Goal: Information Seeking & Learning: Learn about a topic

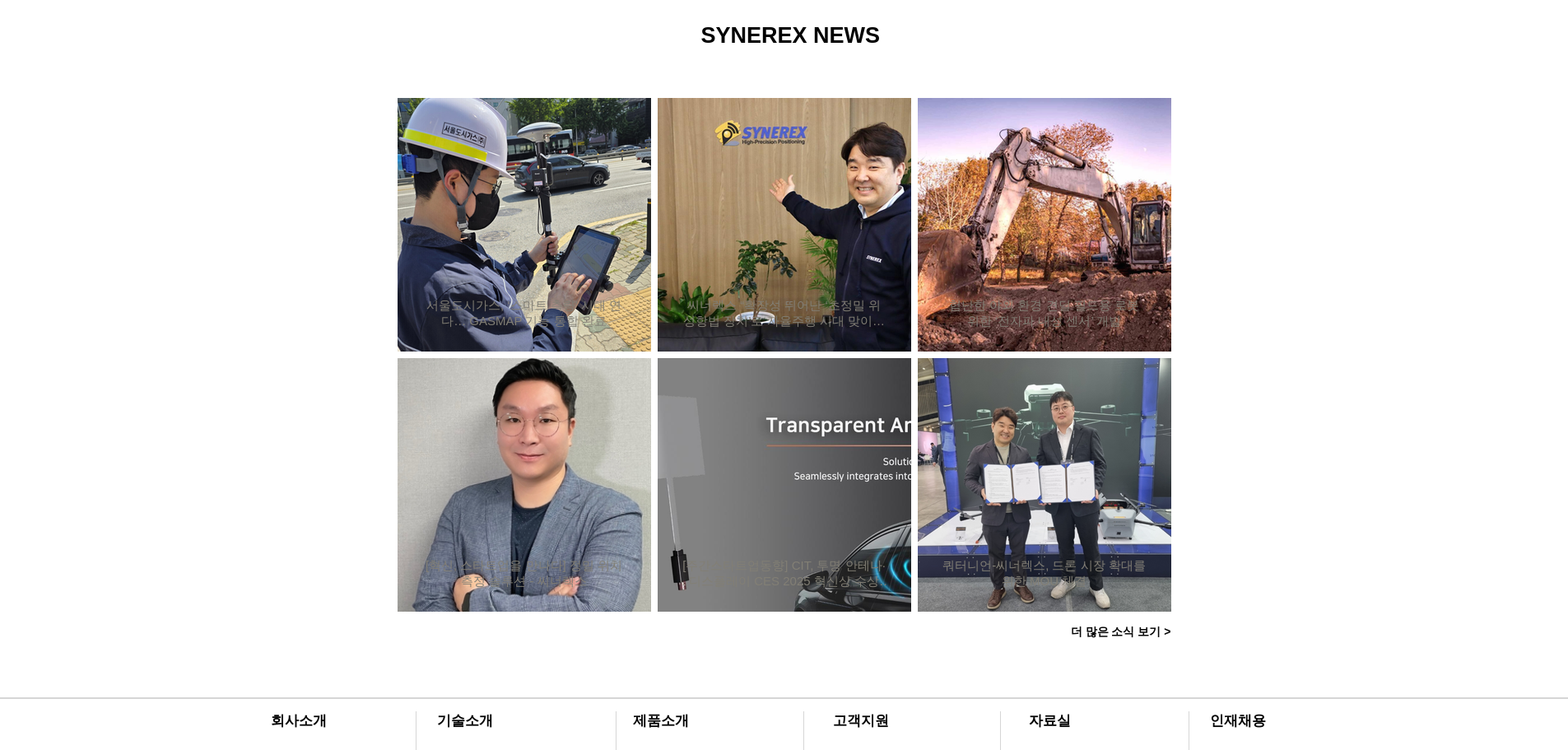
click at [501, 70] on icon "사이트로 돌아가기" at bounding box center [503, 72] width 16 height 21
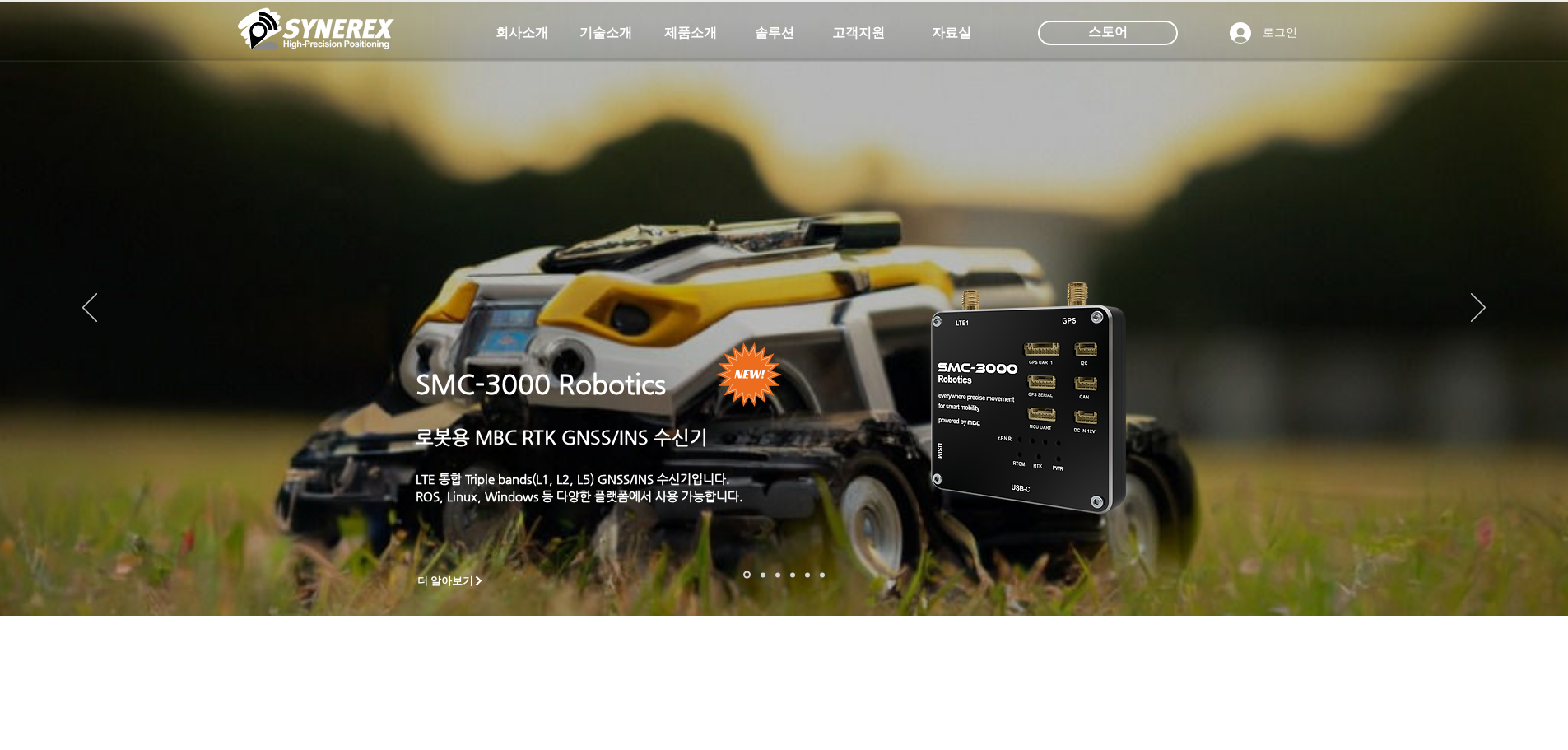
scroll to position [1235, 0]
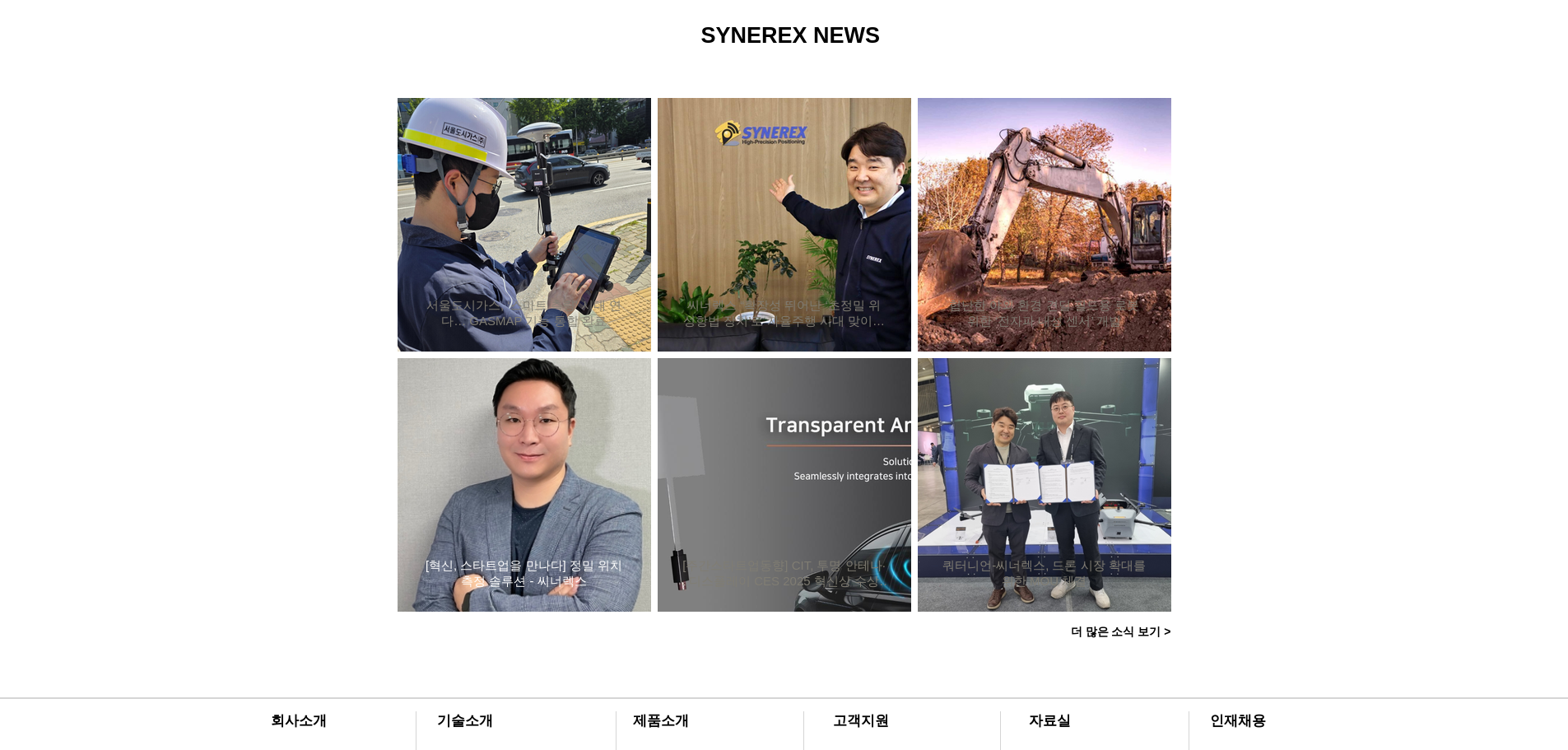
click at [570, 496] on div "[혁신, 스타트업을 만나다] 정밀 위치측정 솔루션 - 씨너렉스" at bounding box center [525, 484] width 209 height 214
click at [545, 578] on h2 "[혁신, 스타트업을 만나다] 정밀 위치측정 솔루션 - 씨너렉스" at bounding box center [524, 574] width 204 height 31
click at [782, 258] on div "씨너렉스 “확장성 뛰어난 ‘초정밀 위성항법 장치’로 자율주행 시대 맞이할 것”" at bounding box center [784, 224] width 209 height 214
click at [779, 311] on h2 "씨너렉스 “확장성 뛰어난 ‘초정밀 위성항법 장치’로 자율주행 시대 맞이할 것”" at bounding box center [784, 313] width 204 height 31
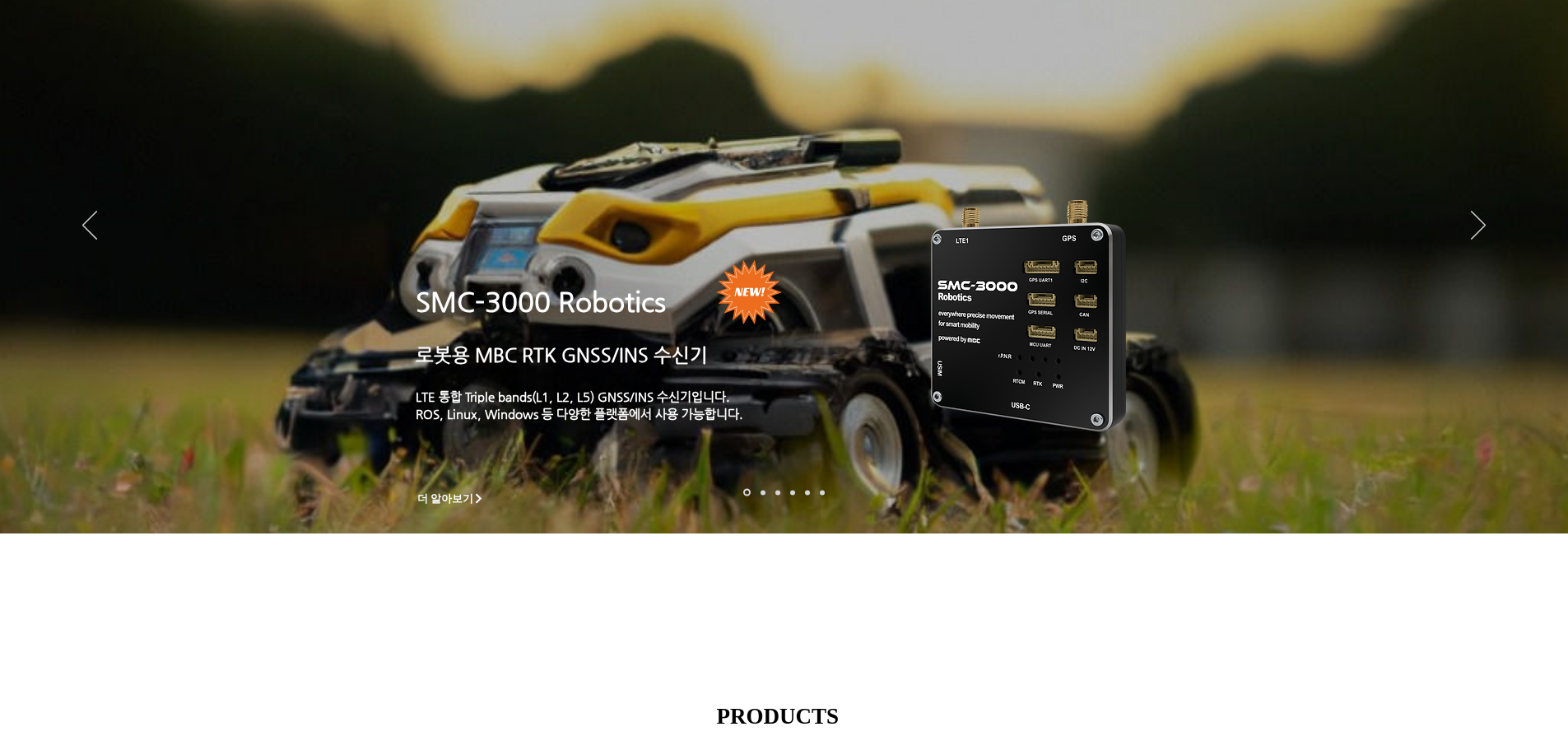
scroll to position [0, 0]
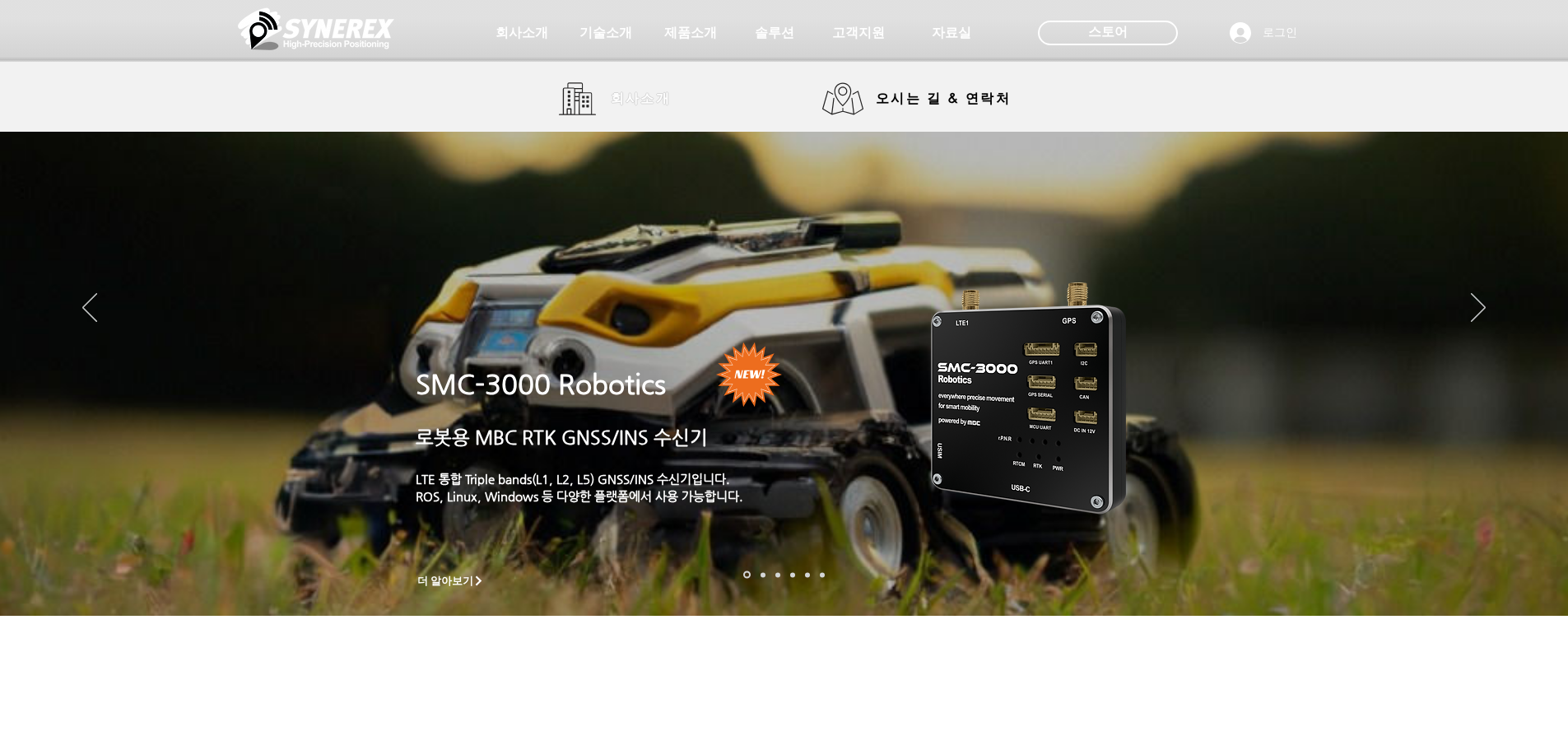
click at [607, 96] on span "회사소개" at bounding box center [641, 99] width 83 height 33
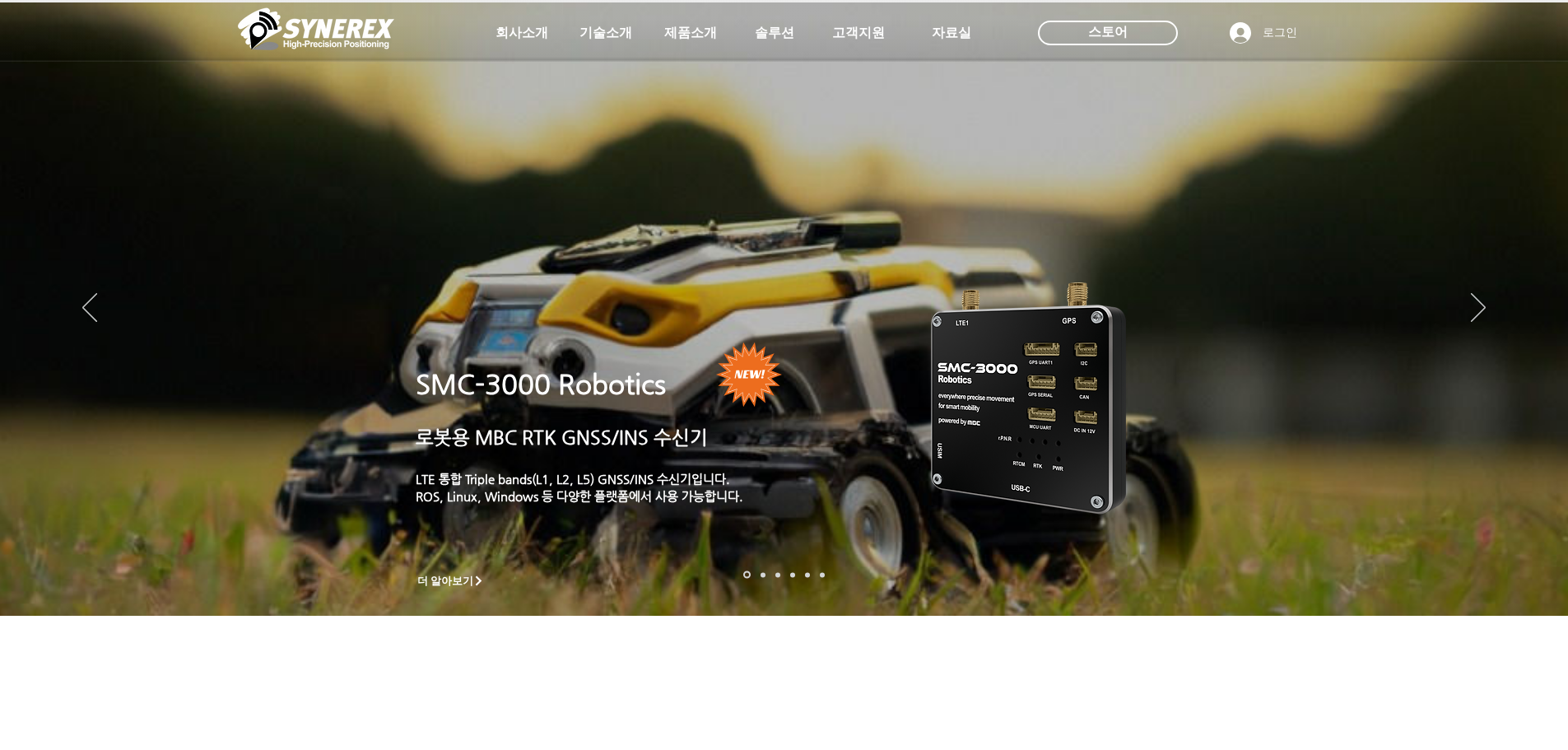
scroll to position [83, 0]
